Goal: Task Accomplishment & Management: Use online tool/utility

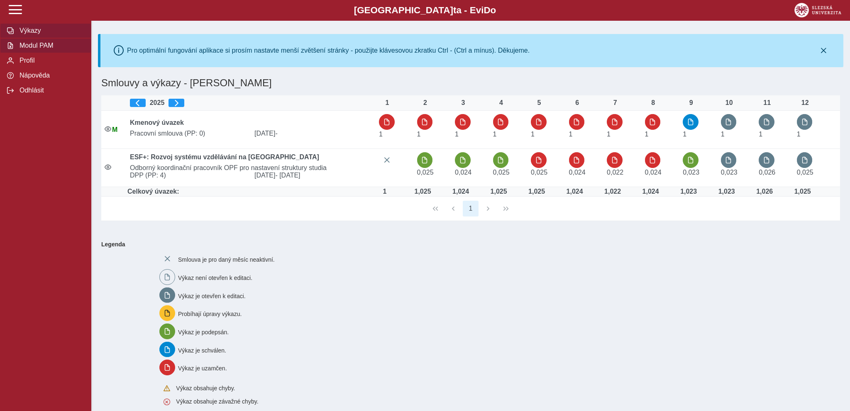
click at [40, 49] on span "Modul PAM" at bounding box center [50, 45] width 67 height 7
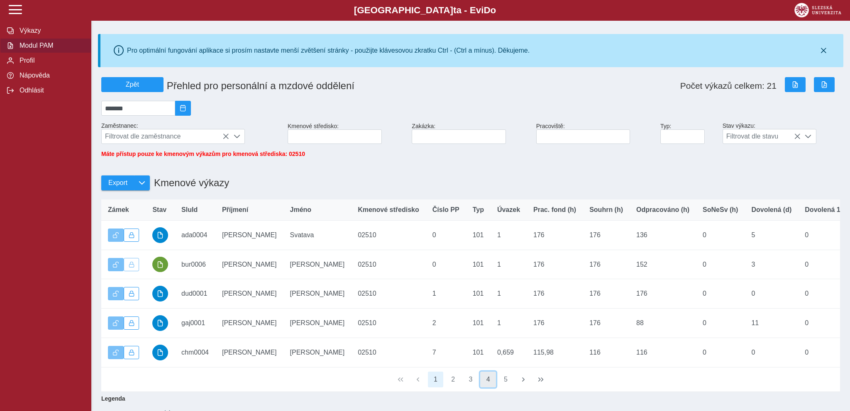
click at [492, 383] on button "4" at bounding box center [488, 380] width 16 height 16
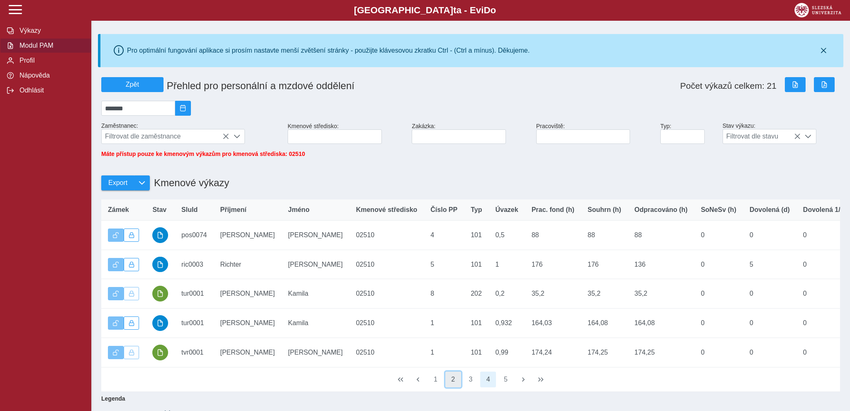
click at [455, 386] on button "2" at bounding box center [453, 380] width 16 height 16
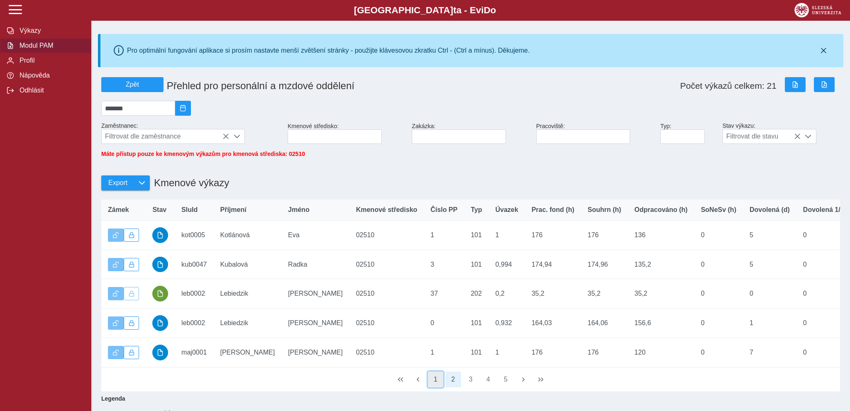
click at [438, 383] on button "1" at bounding box center [436, 380] width 16 height 16
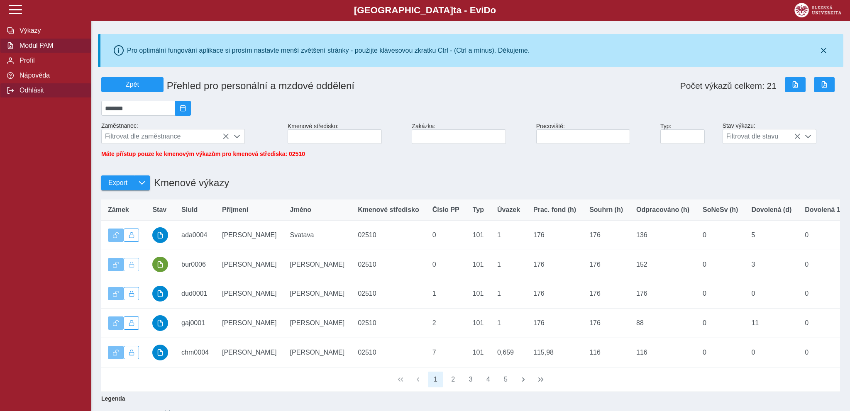
click at [36, 94] on span "Odhlásit" at bounding box center [50, 90] width 67 height 7
